Goal: Task Accomplishment & Management: Manage account settings

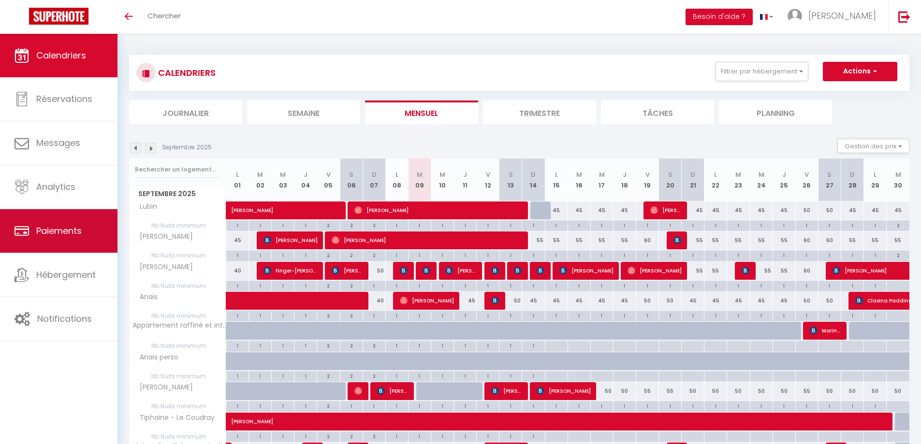
click at [96, 229] on link "Paiements" at bounding box center [58, 230] width 117 height 43
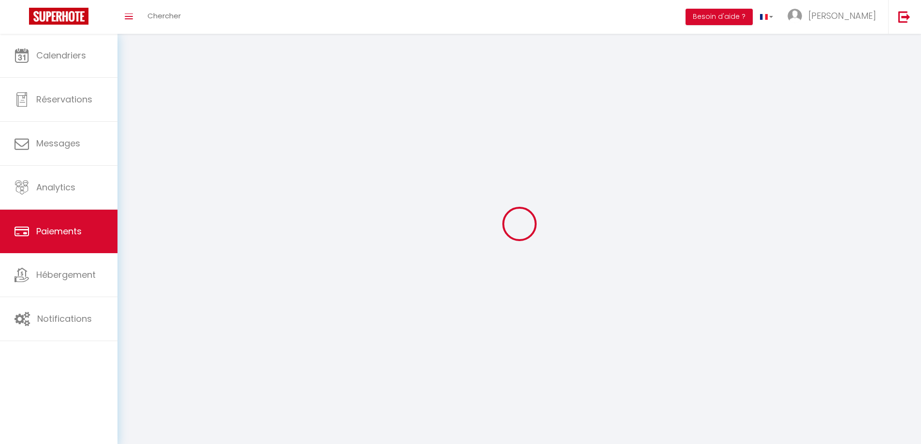
select select "2"
select select "0"
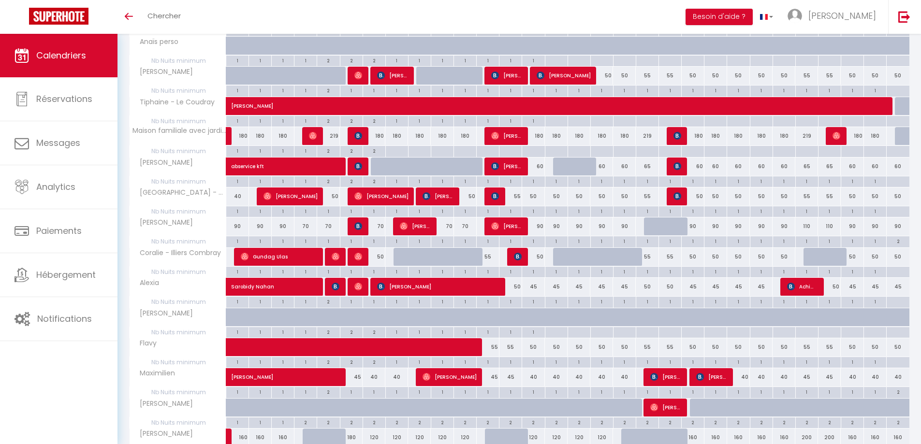
scroll to position [338, 0]
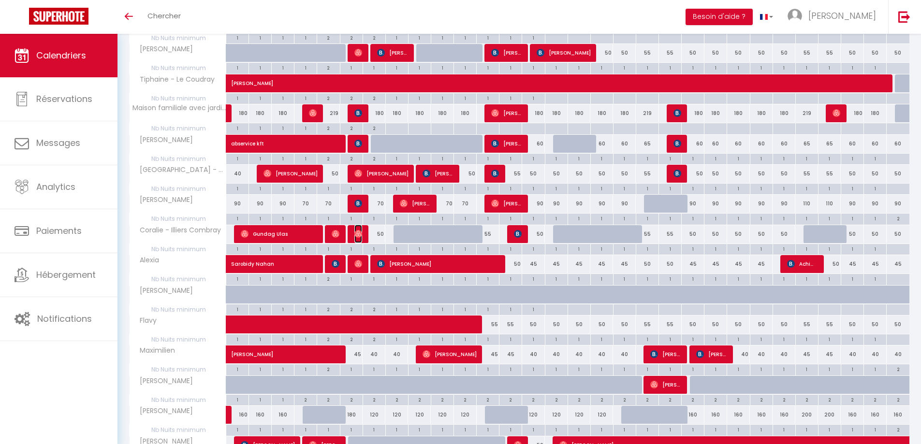
click at [356, 236] on img at bounding box center [358, 234] width 8 height 8
select select "OK"
select select "0"
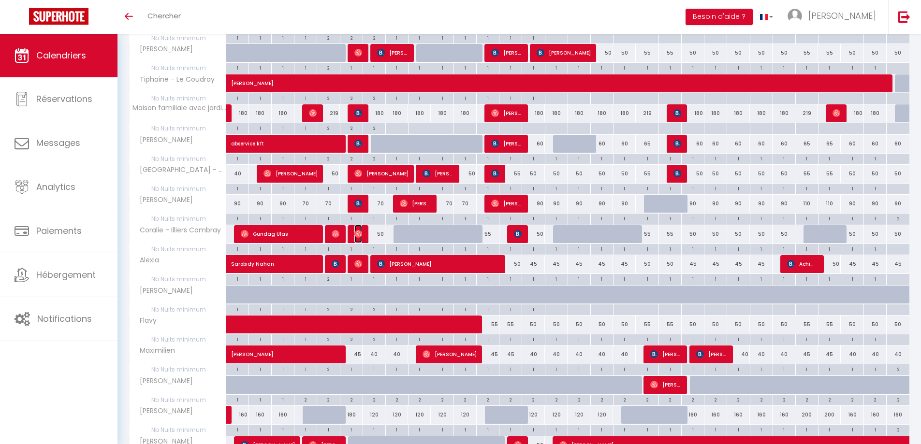
select select "1"
select select
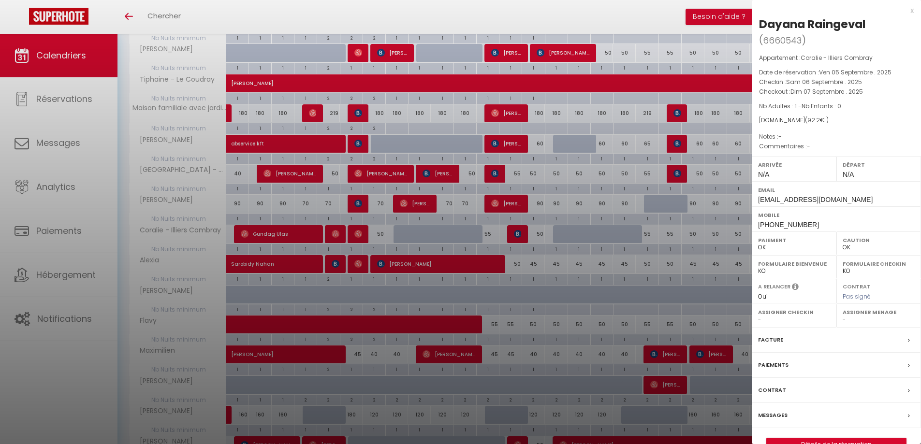
click at [523, 18] on div at bounding box center [460, 222] width 921 height 444
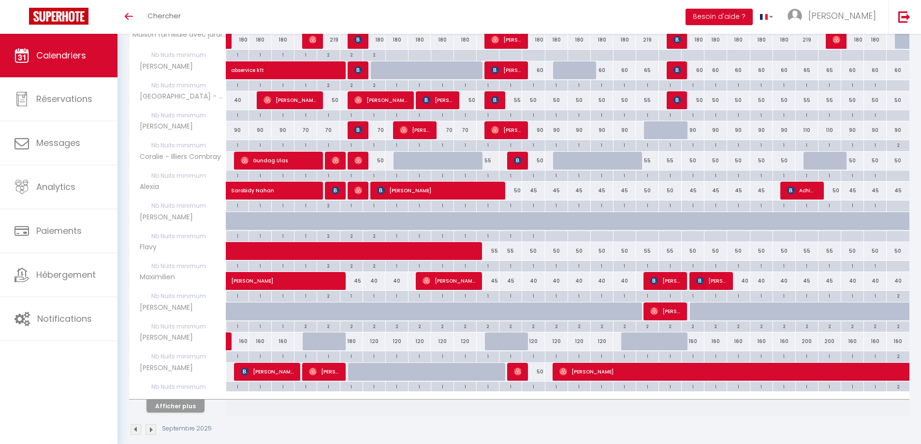
scroll to position [424, 0]
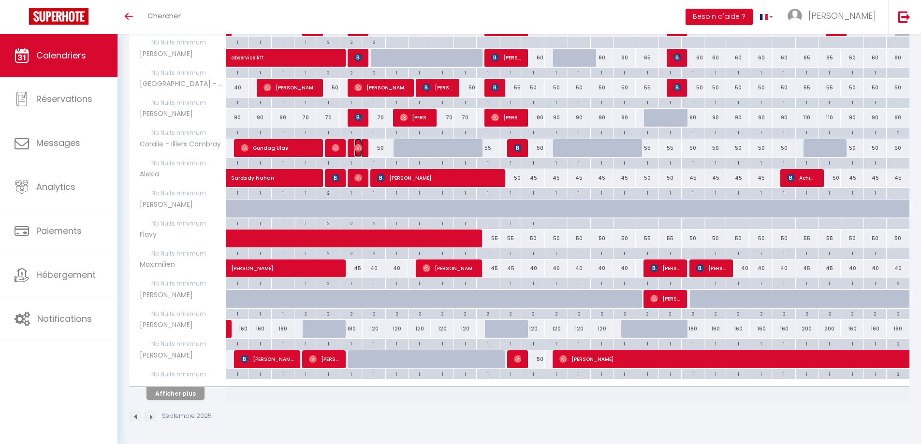
click at [358, 150] on img at bounding box center [358, 148] width 8 height 8
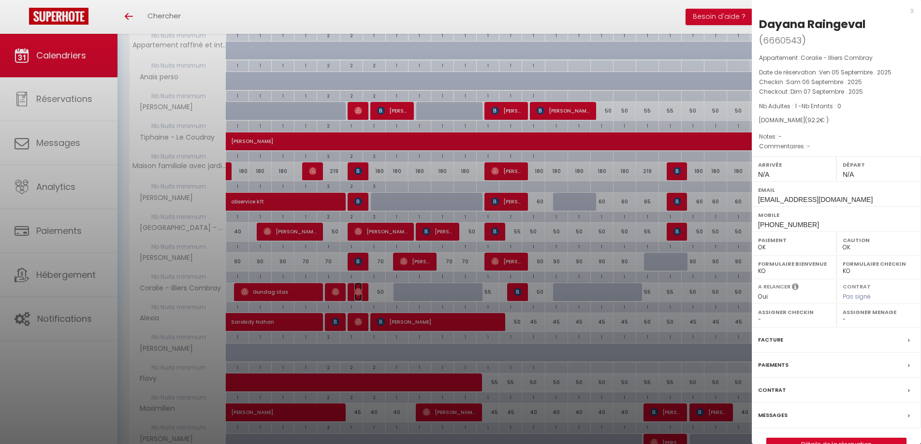
scroll to position [279, 0]
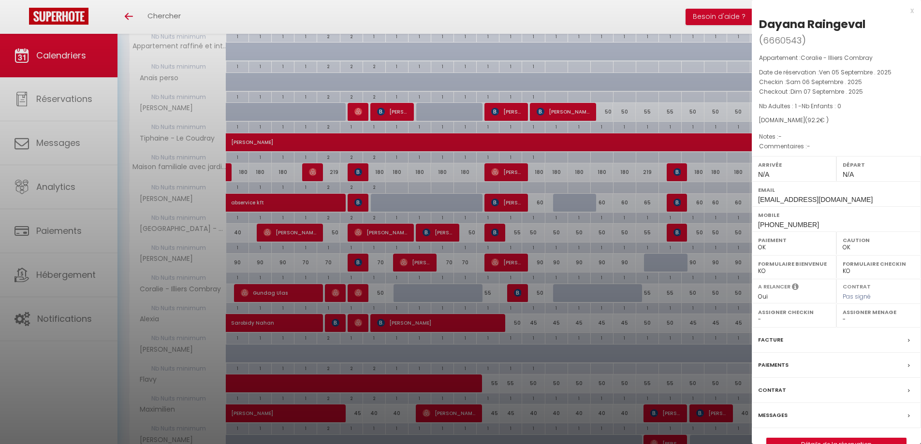
click at [595, 12] on div at bounding box center [460, 222] width 921 height 444
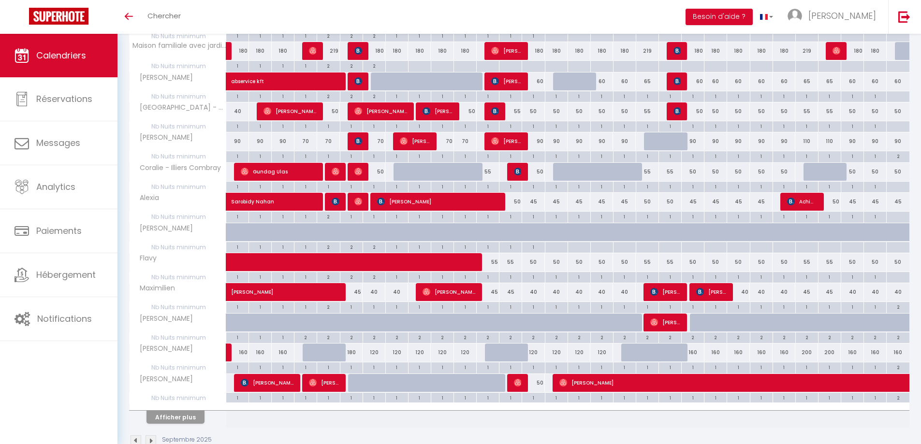
scroll to position [424, 0]
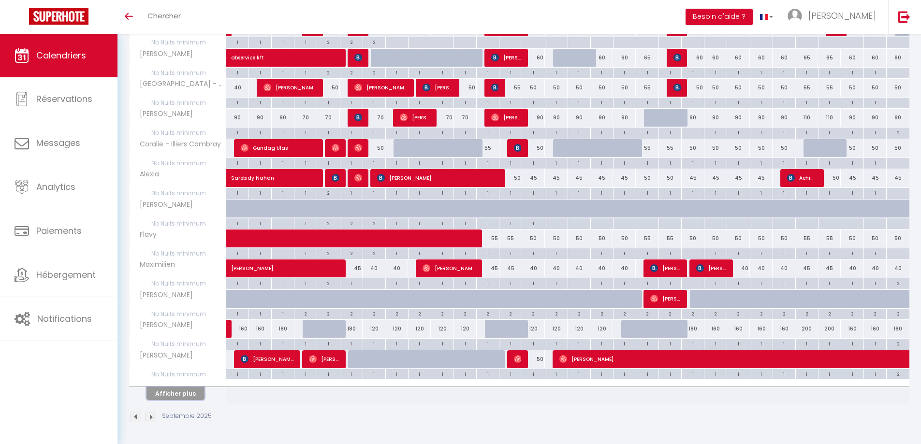
click at [185, 394] on button "Afficher plus" at bounding box center [175, 393] width 58 height 13
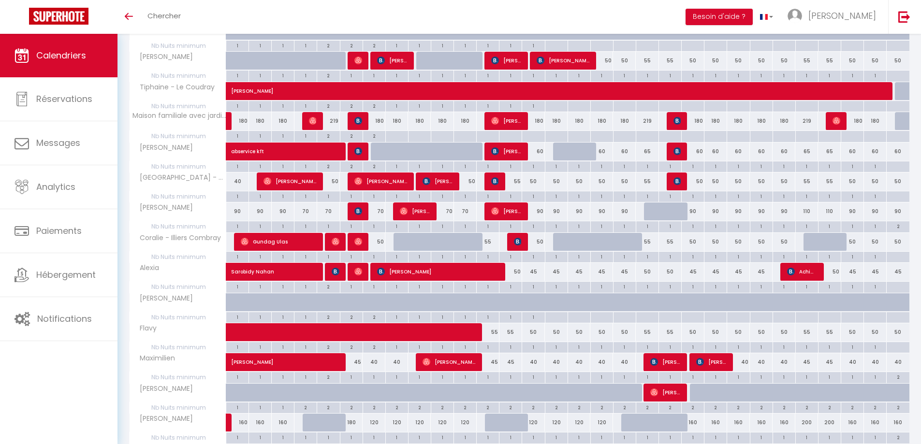
scroll to position [338, 0]
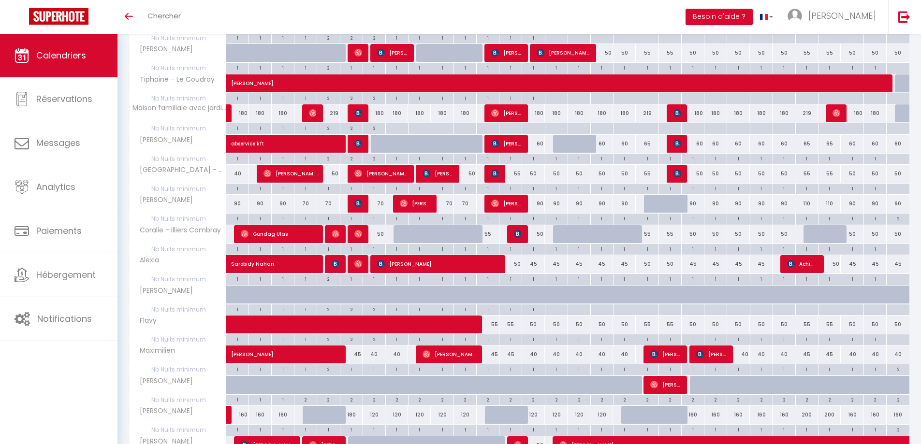
click at [400, 238] on div at bounding box center [404, 234] width 23 height 18
type input "50"
type input "Lun 08 Septembre 2025"
type input "[DATE] Septembre 2025"
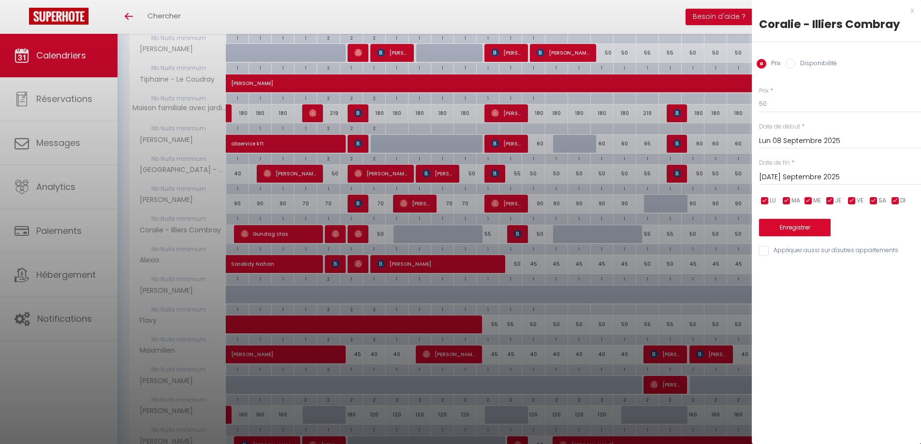
click at [400, 234] on div at bounding box center [460, 222] width 921 height 444
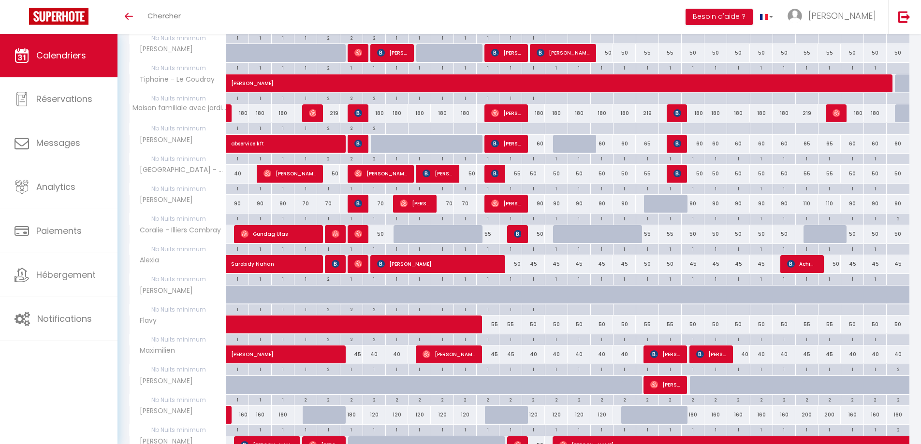
click at [397, 232] on div at bounding box center [404, 234] width 23 height 18
type input "50"
type input "Lun 08 Septembre 2025"
type input "[DATE] Septembre 2025"
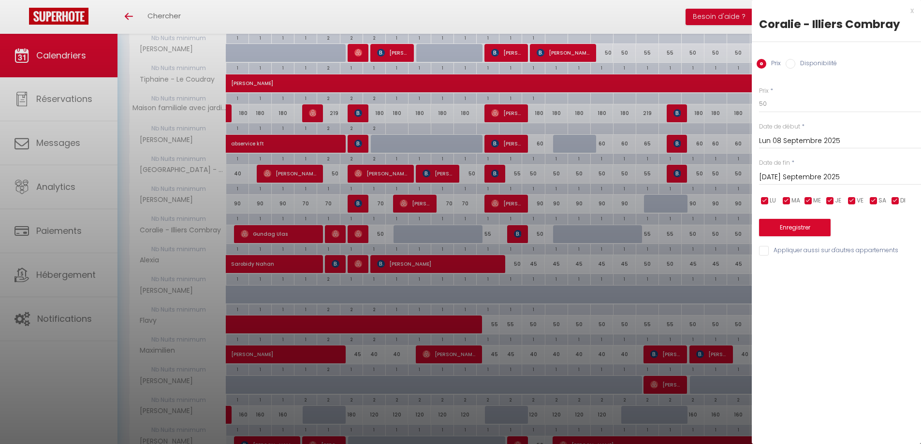
click at [397, 232] on div at bounding box center [460, 222] width 921 height 444
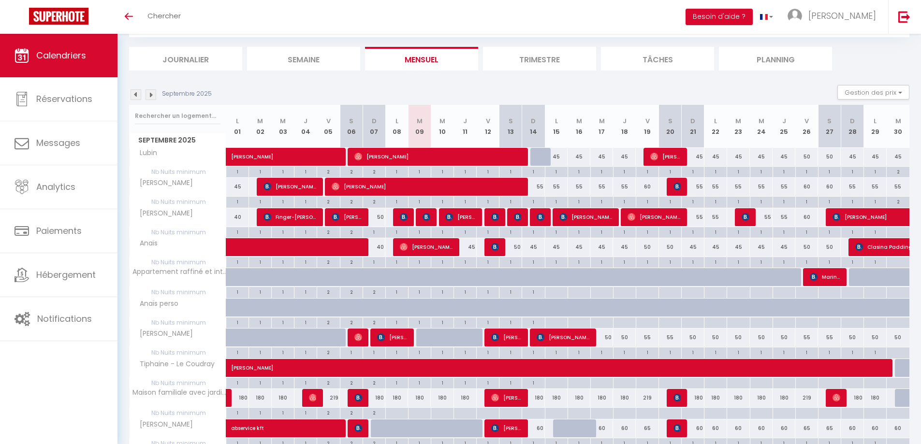
scroll to position [0, 0]
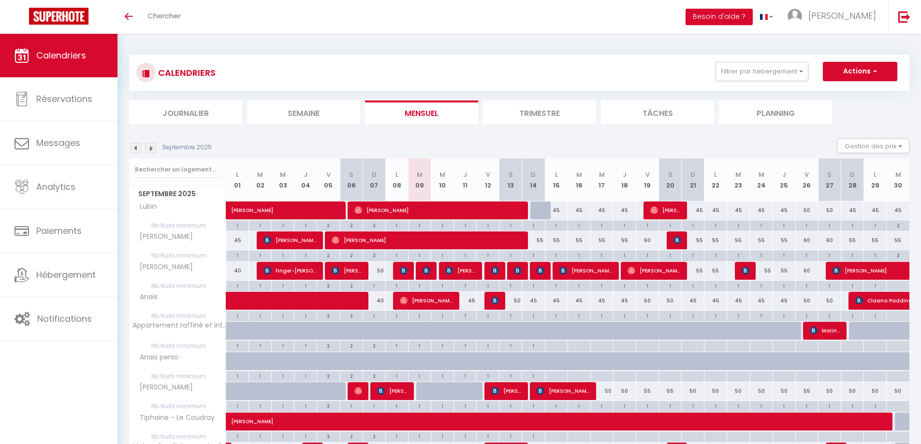
click at [605, 146] on div "Septembre 2025 Gestion des prix Nb Nuits minimum Règles Disponibilité" at bounding box center [519, 149] width 780 height 20
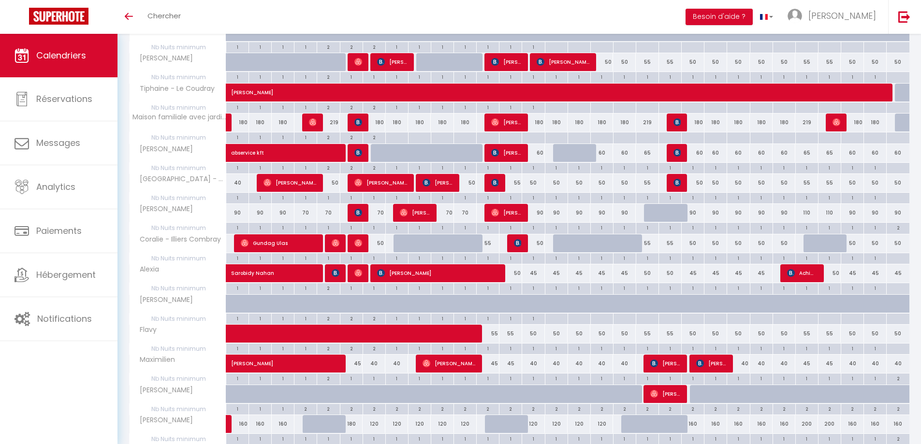
scroll to position [338, 0]
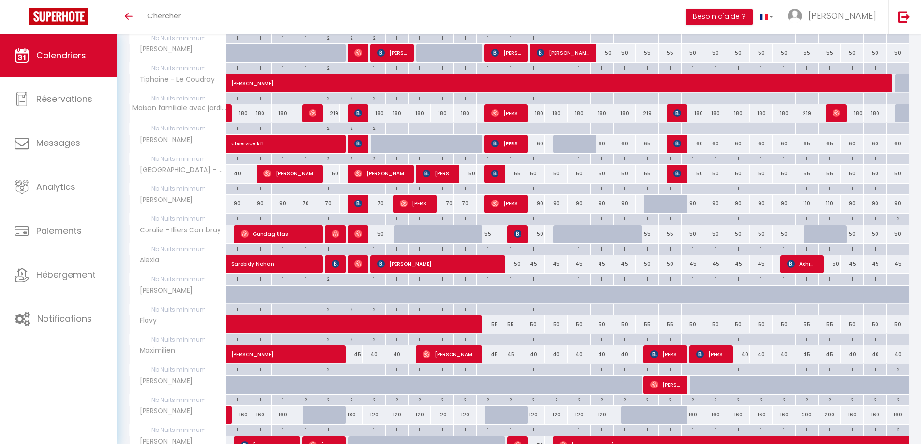
click at [381, 233] on div "50" at bounding box center [373, 234] width 23 height 18
type input "50"
type input "Dim 07 Septembre 2025"
type input "Lun 08 Septembre 2025"
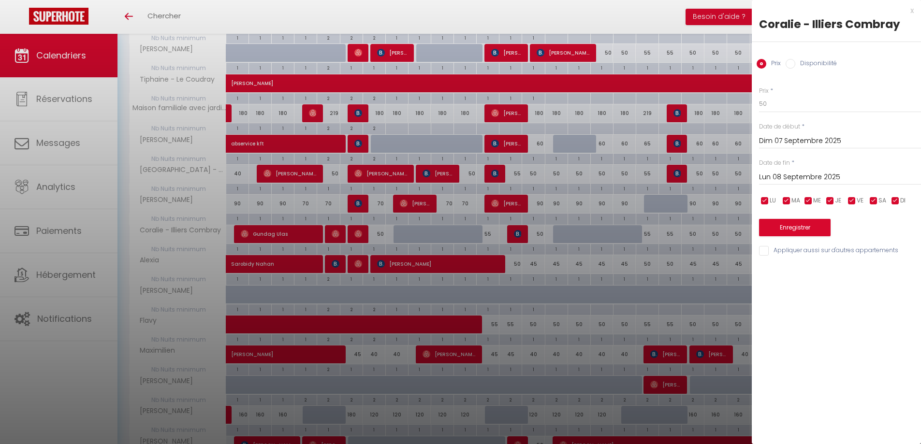
click at [664, 10] on div at bounding box center [460, 222] width 921 height 444
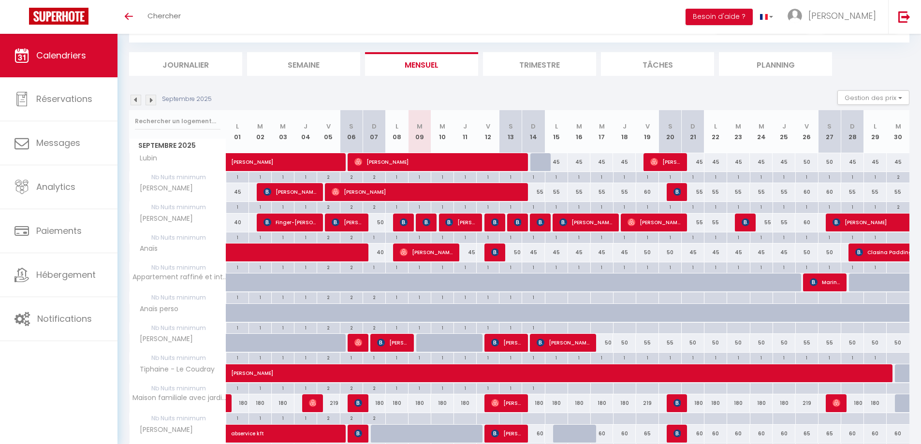
scroll to position [0, 0]
